Goal: Check status: Check status

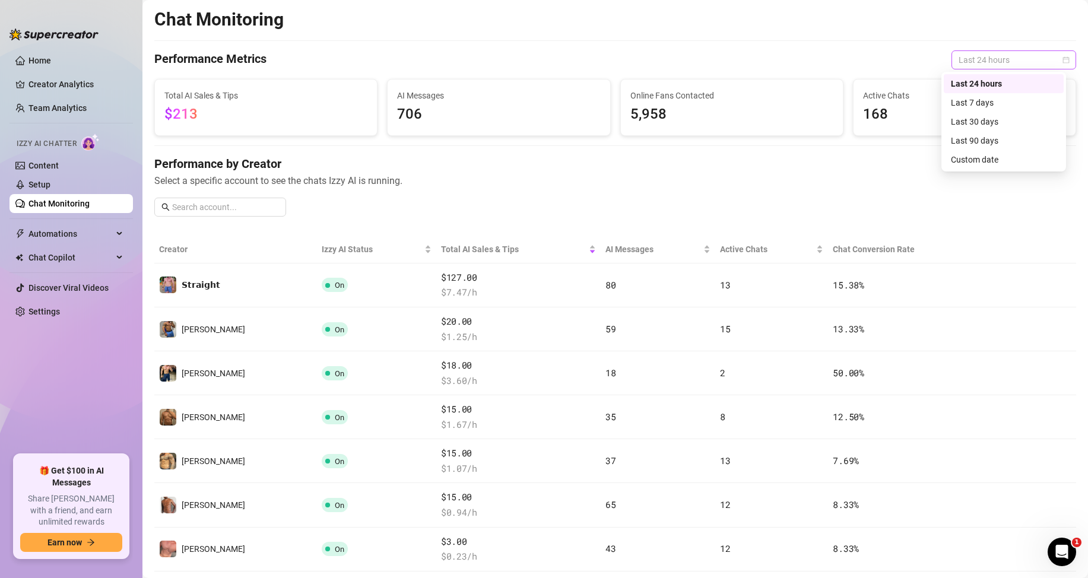
click at [980, 69] on div "Last 24 hours" at bounding box center [1013, 59] width 125 height 19
click at [972, 159] on div "Custom date" at bounding box center [1004, 159] width 106 height 13
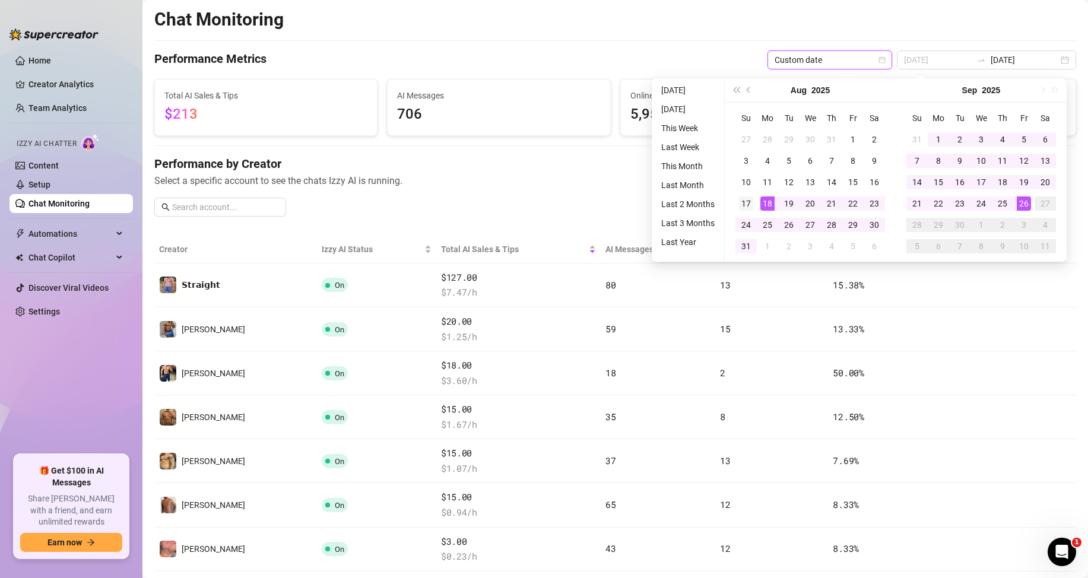
type input "[DATE]"
click at [744, 204] on div "17" at bounding box center [746, 203] width 14 height 14
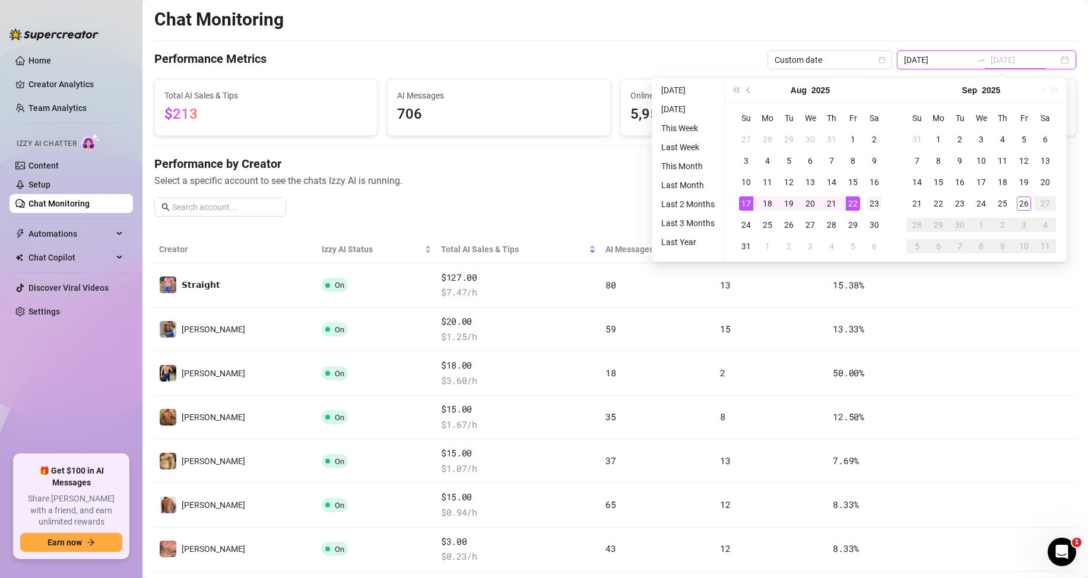
type input "[DATE]"
click at [876, 204] on div "23" at bounding box center [874, 203] width 14 height 14
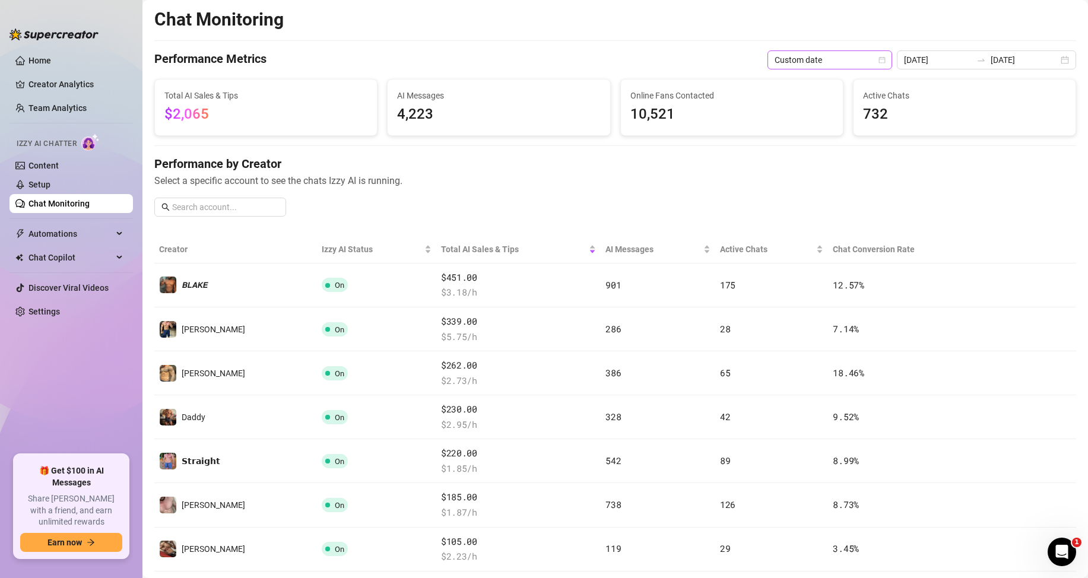
click at [846, 59] on span "Custom date" at bounding box center [829, 60] width 110 height 18
click at [812, 158] on div "Custom date" at bounding box center [833, 159] width 106 height 13
click at [941, 55] on input "[DATE]" at bounding box center [938, 59] width 68 height 13
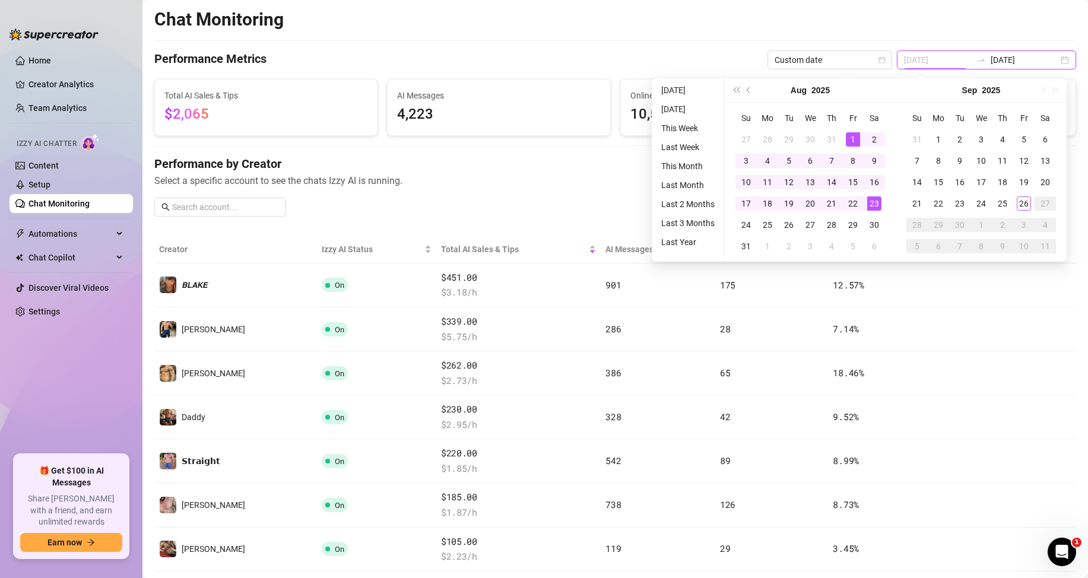
type input "[DATE]"
click at [853, 141] on div "1" at bounding box center [853, 139] width 14 height 14
type input "[DATE]"
click at [746, 245] on div "31" at bounding box center [746, 246] width 14 height 14
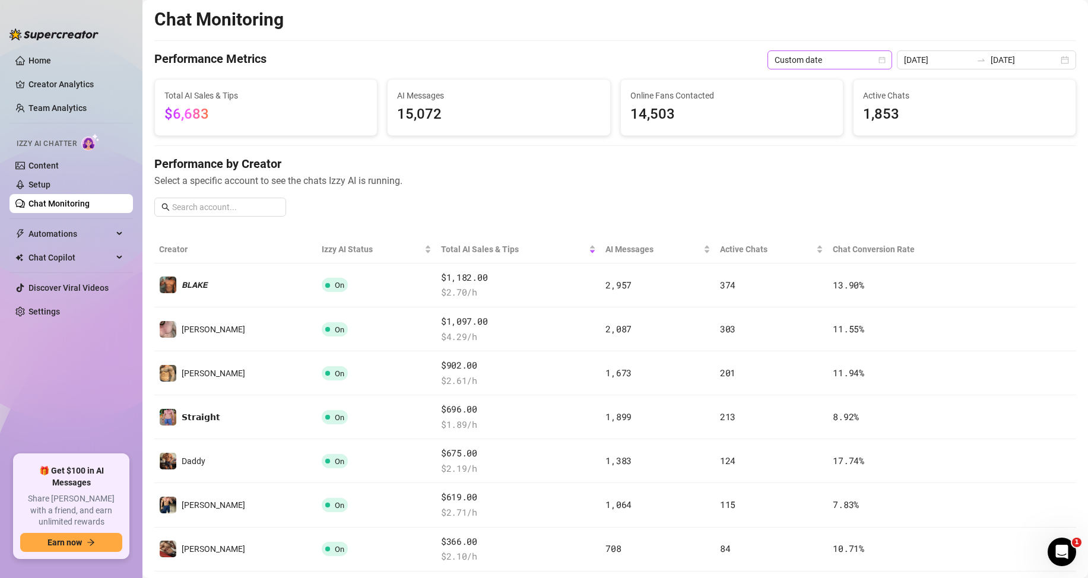
click at [866, 62] on span "Custom date" at bounding box center [829, 60] width 110 height 18
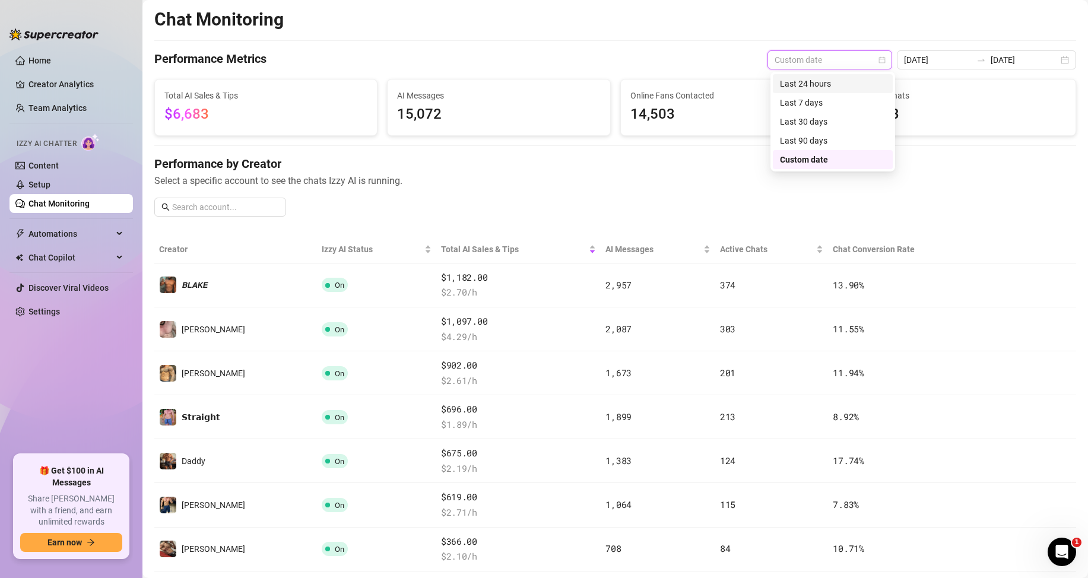
click at [827, 85] on div "Last 24 hours" at bounding box center [833, 83] width 106 height 13
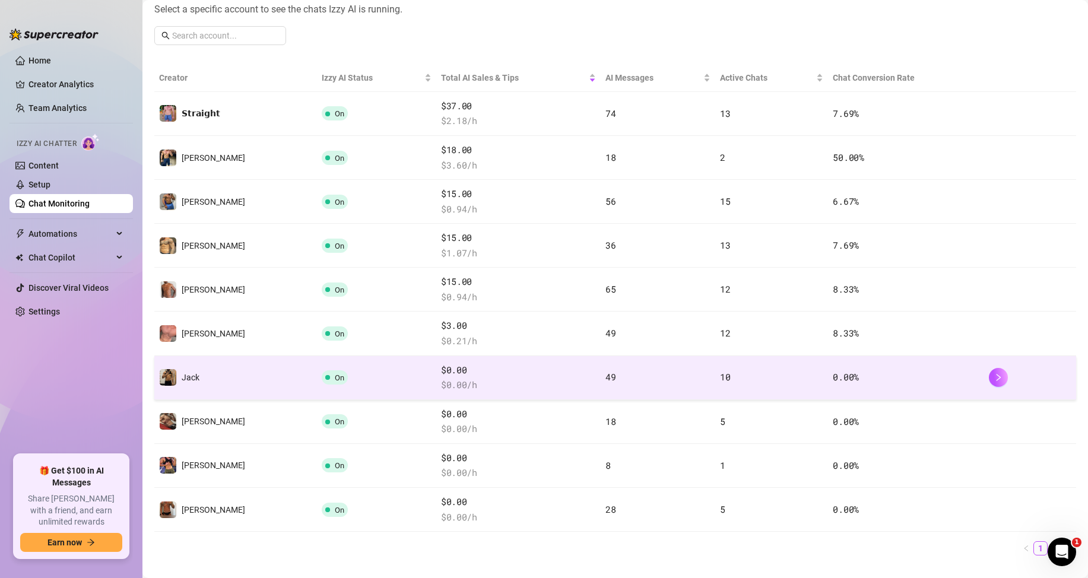
scroll to position [178, 0]
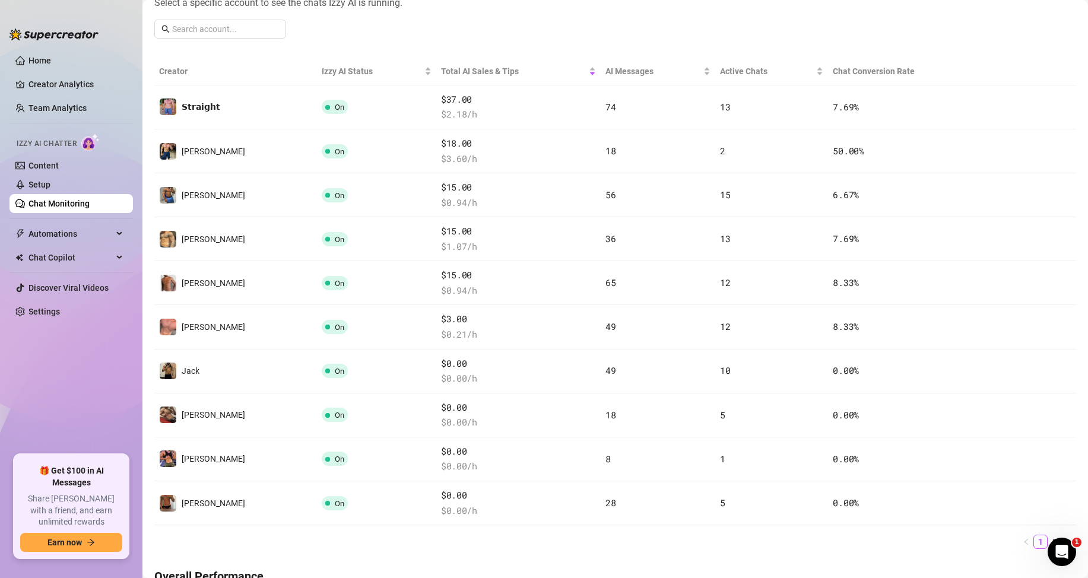
click at [302, 549] on ul "1 2" at bounding box center [615, 542] width 922 height 14
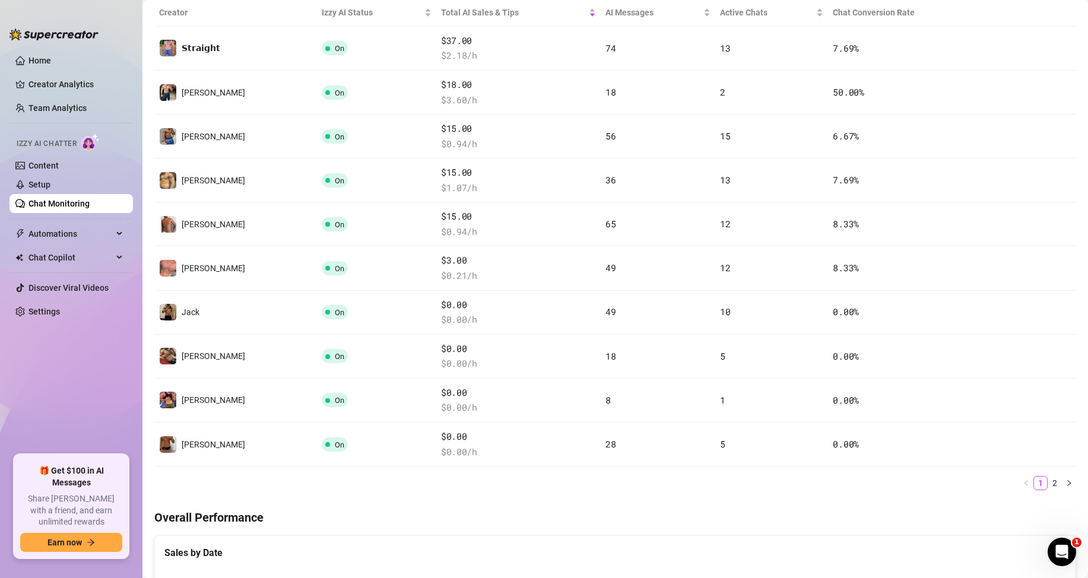
scroll to position [237, 0]
